Goal: Navigation & Orientation: Find specific page/section

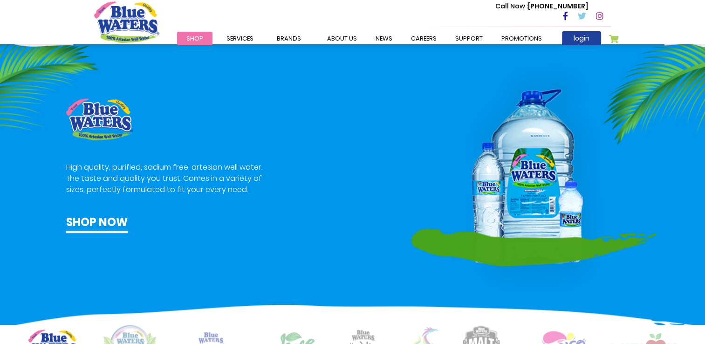
scroll to position [699, 0]
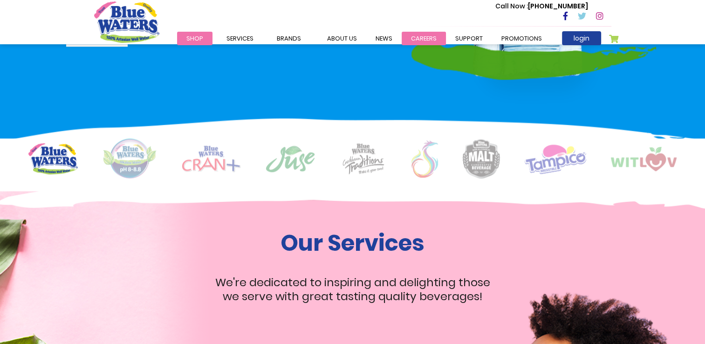
click at [433, 35] on link "careers" at bounding box center [424, 39] width 44 height 14
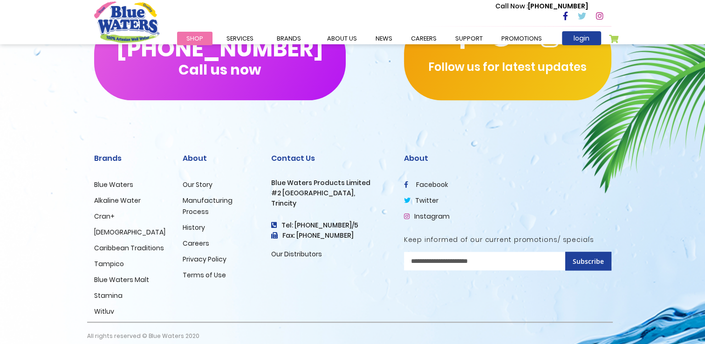
scroll to position [947, 0]
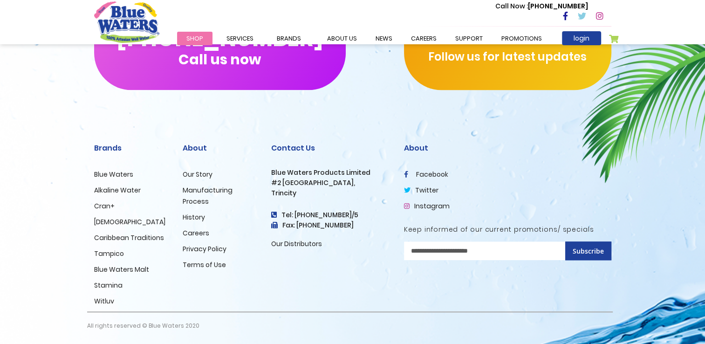
click at [297, 244] on link "Our Distributors" at bounding box center [296, 243] width 51 height 9
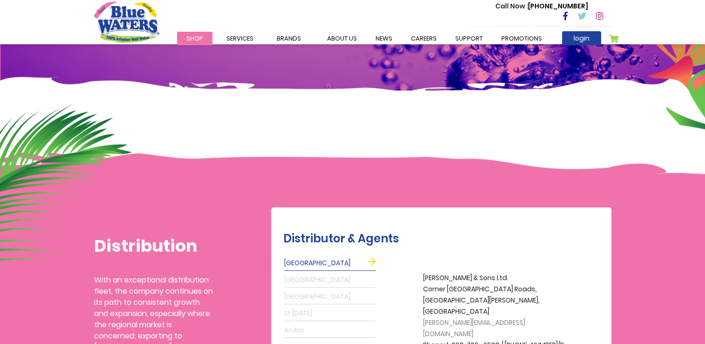
scroll to position [233, 0]
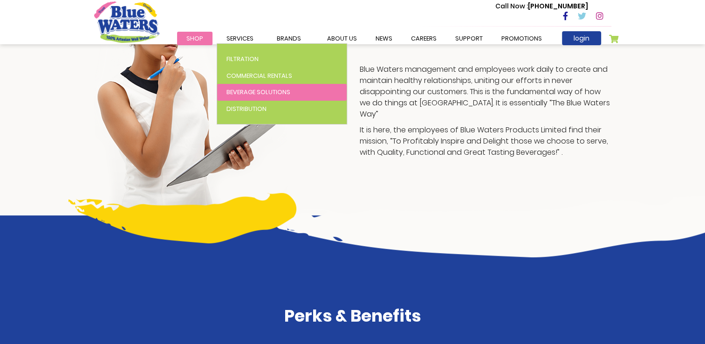
scroll to position [233, 0]
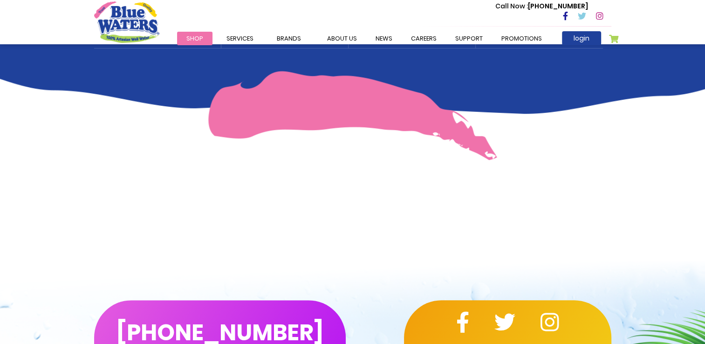
click at [296, 101] on img at bounding box center [352, 115] width 289 height 89
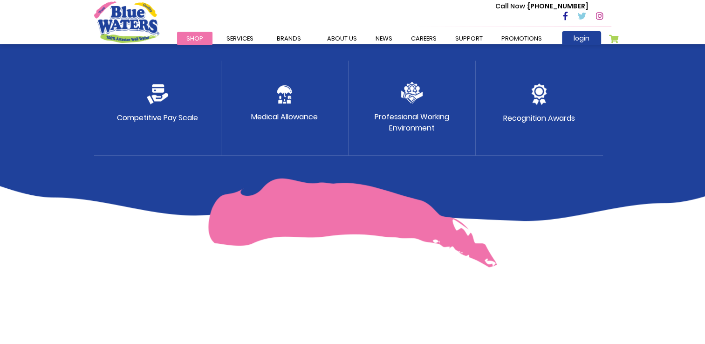
scroll to position [527, 0]
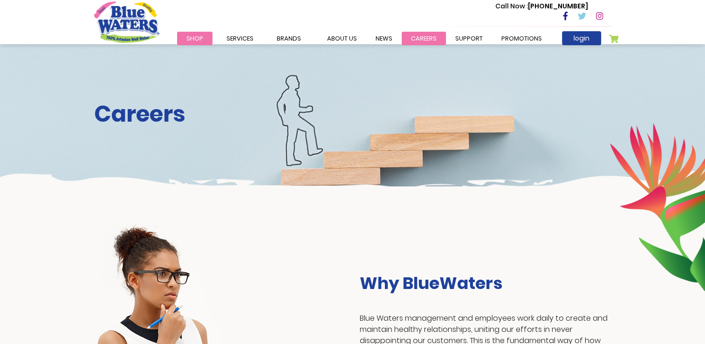
click at [413, 40] on link "careers" at bounding box center [424, 39] width 44 height 14
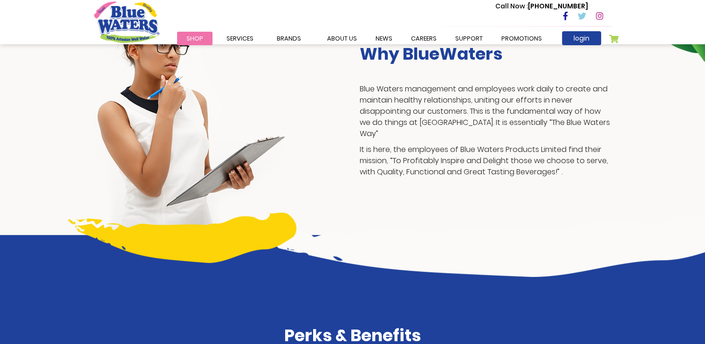
scroll to position [233, 0]
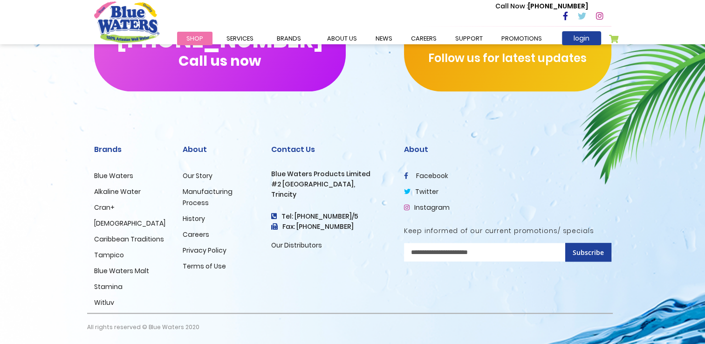
scroll to position [947, 0]
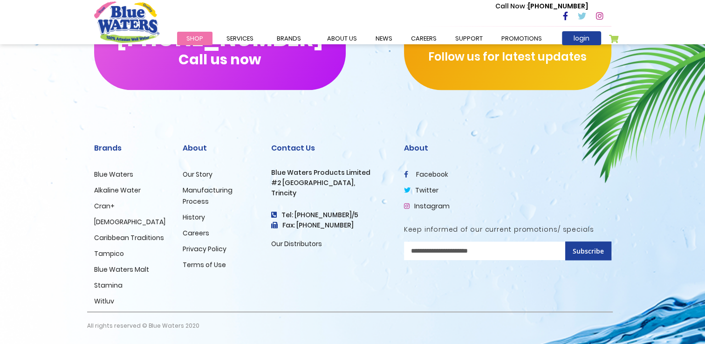
click at [187, 219] on link "History" at bounding box center [194, 217] width 22 height 9
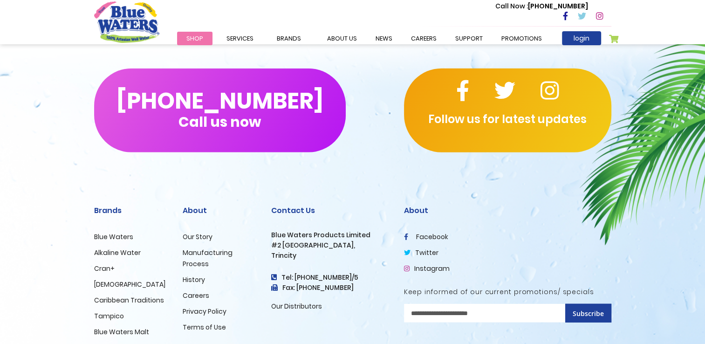
scroll to position [2286, 0]
